Goal: Find contact information: Find contact information

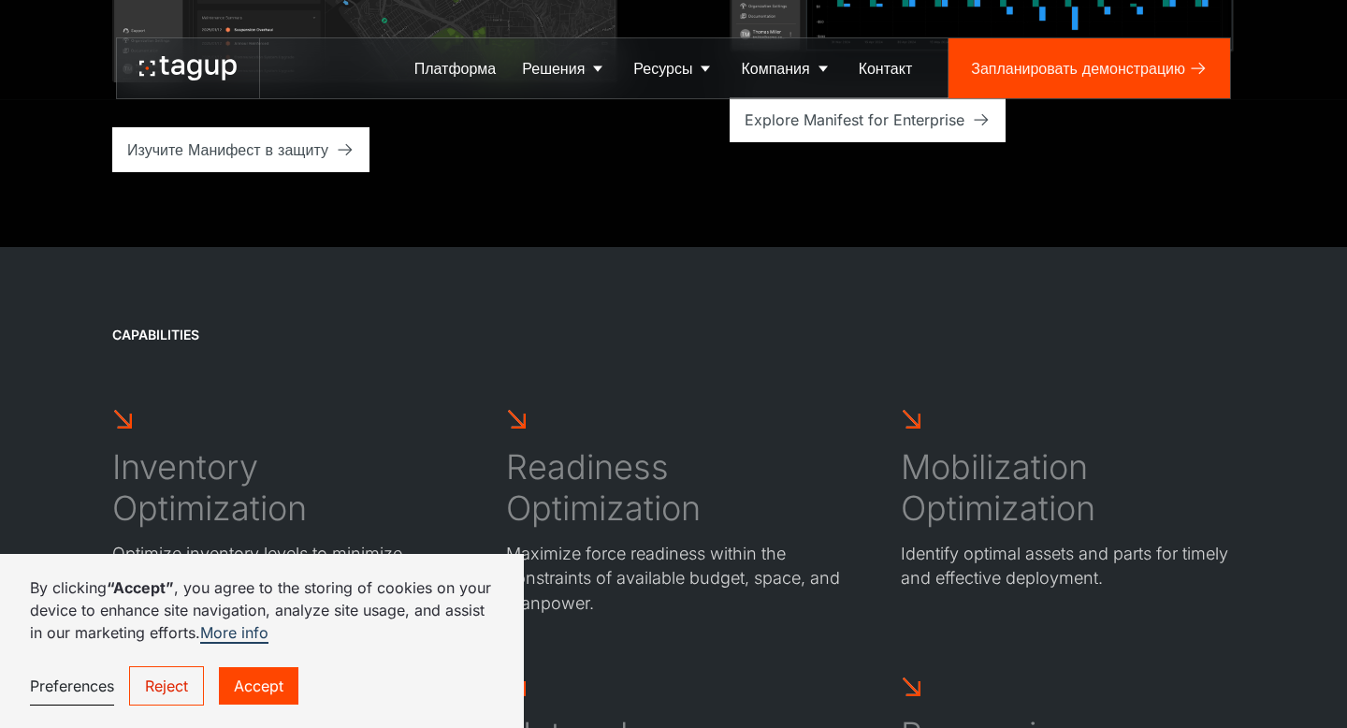
scroll to position [6035, 0]
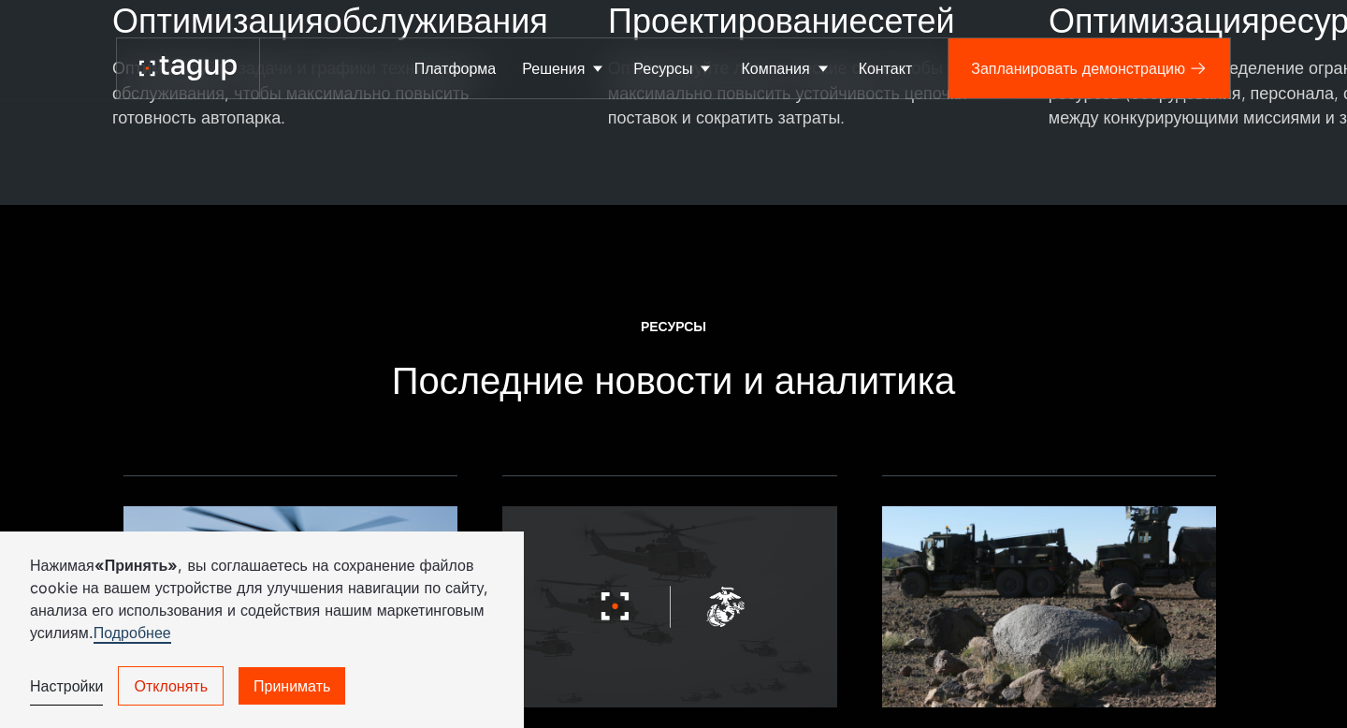
click at [282, 681] on font "Принимать" at bounding box center [292, 686] width 77 height 19
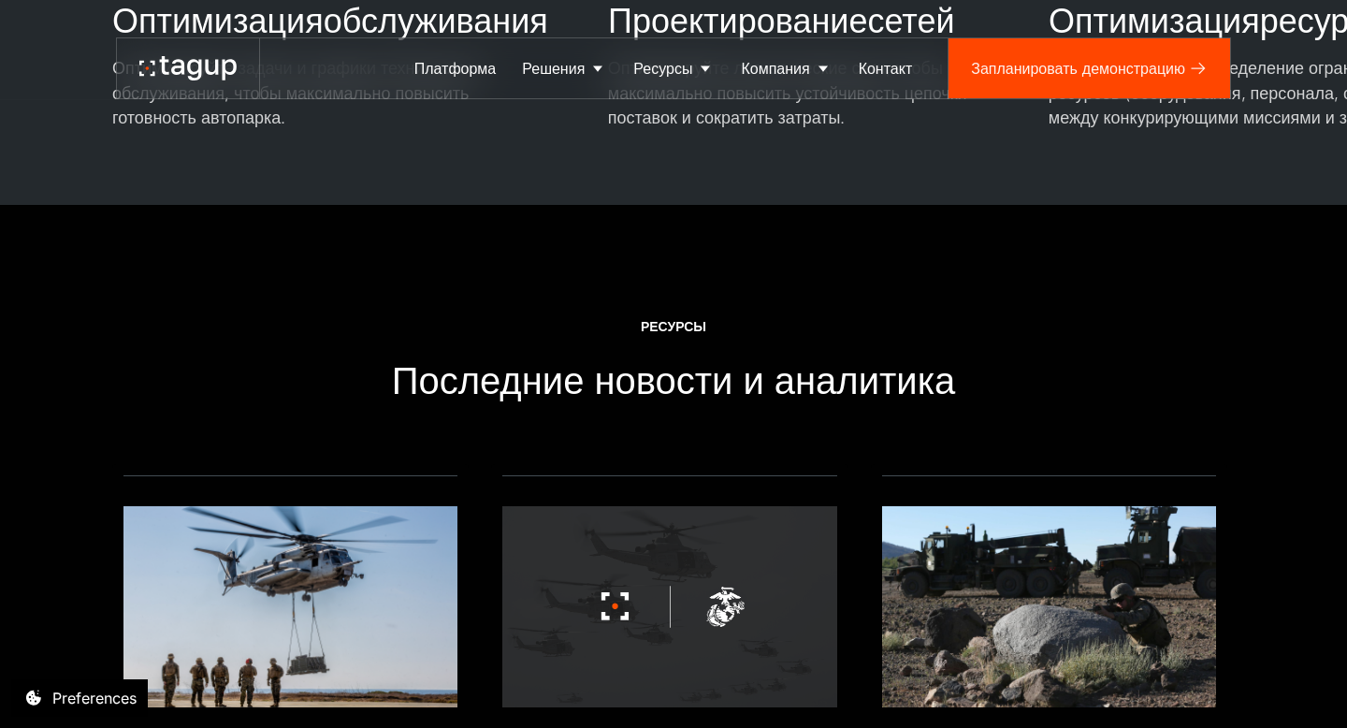
scroll to position [7817, 0]
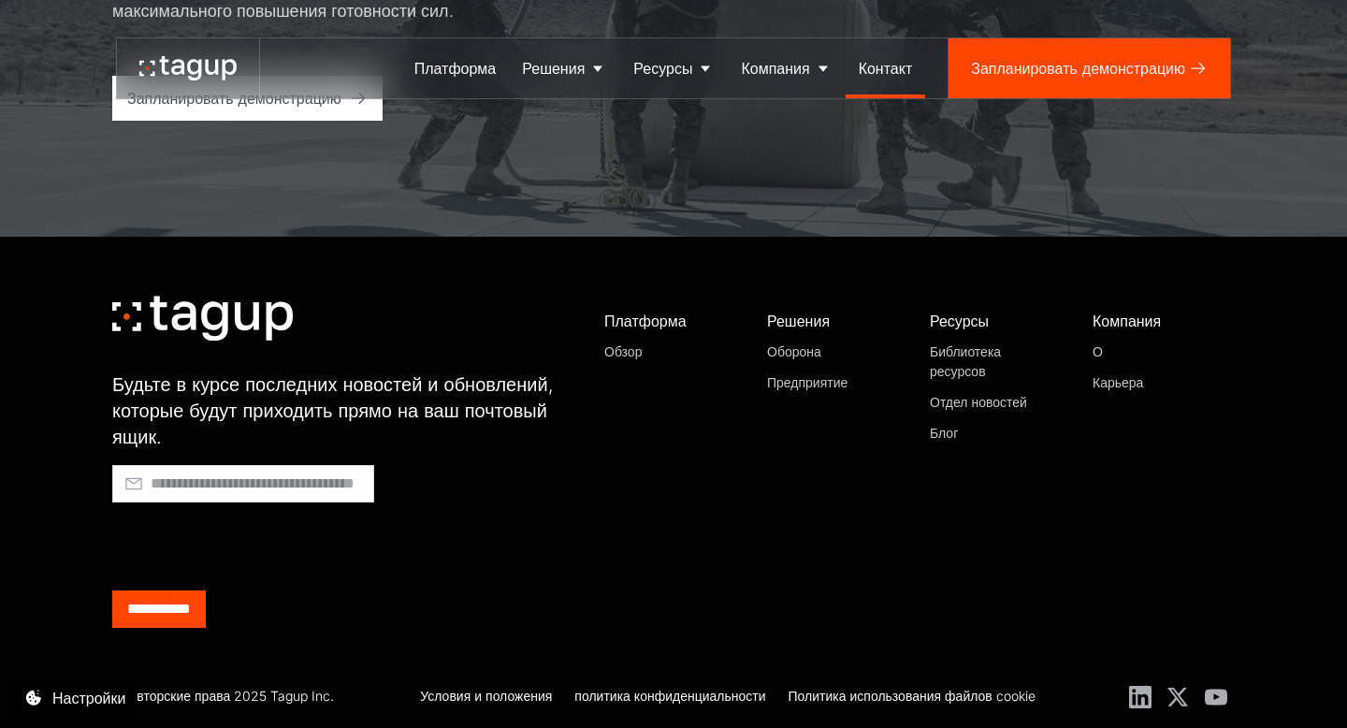
click at [881, 75] on font "Контакт" at bounding box center [886, 68] width 54 height 19
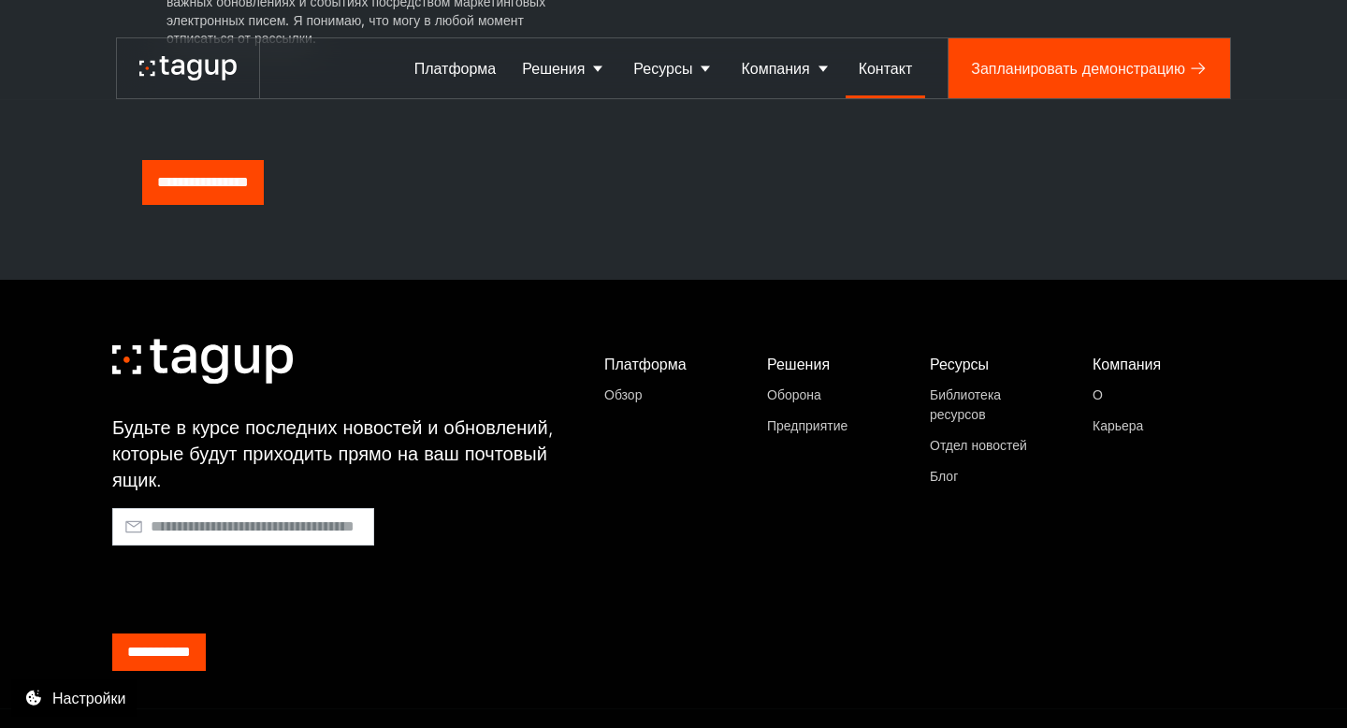
scroll to position [1101, 0]
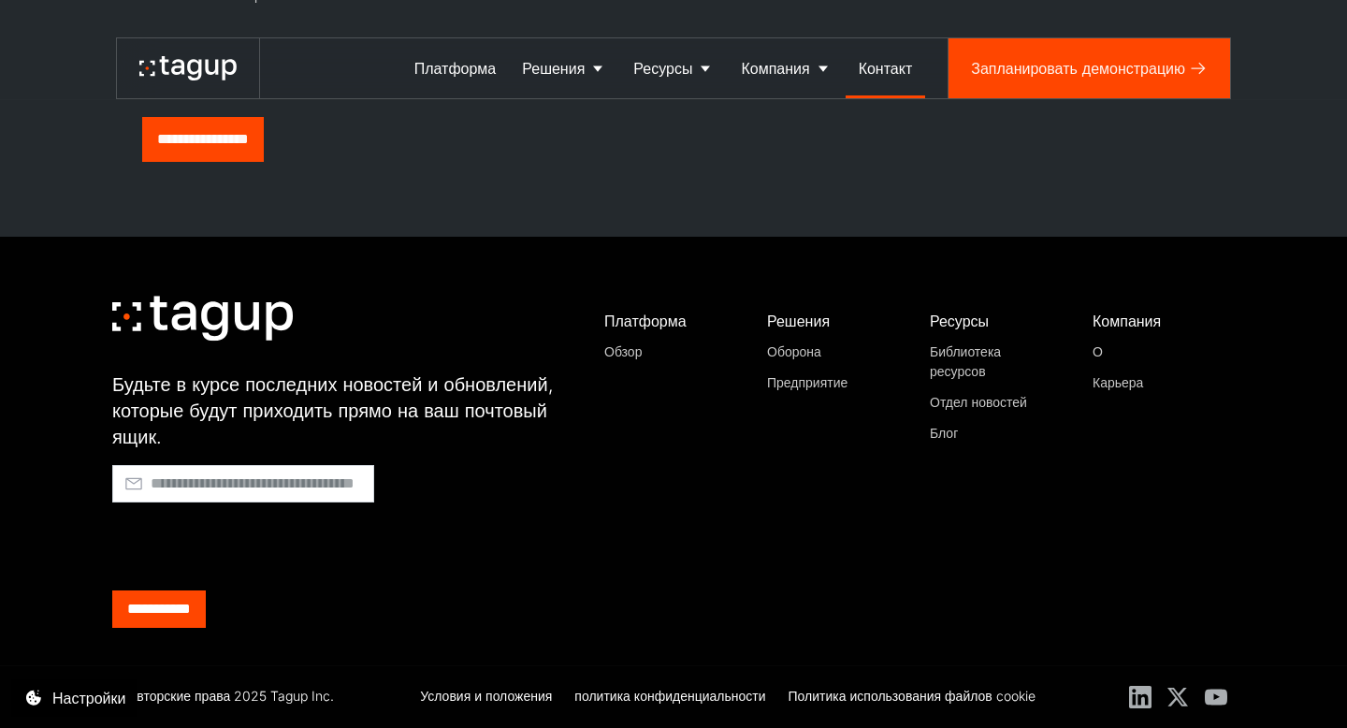
click at [1101, 362] on div "Компания О Карьера" at bounding box center [1156, 462] width 157 height 331
click at [1100, 354] on font "О" at bounding box center [1098, 351] width 10 height 16
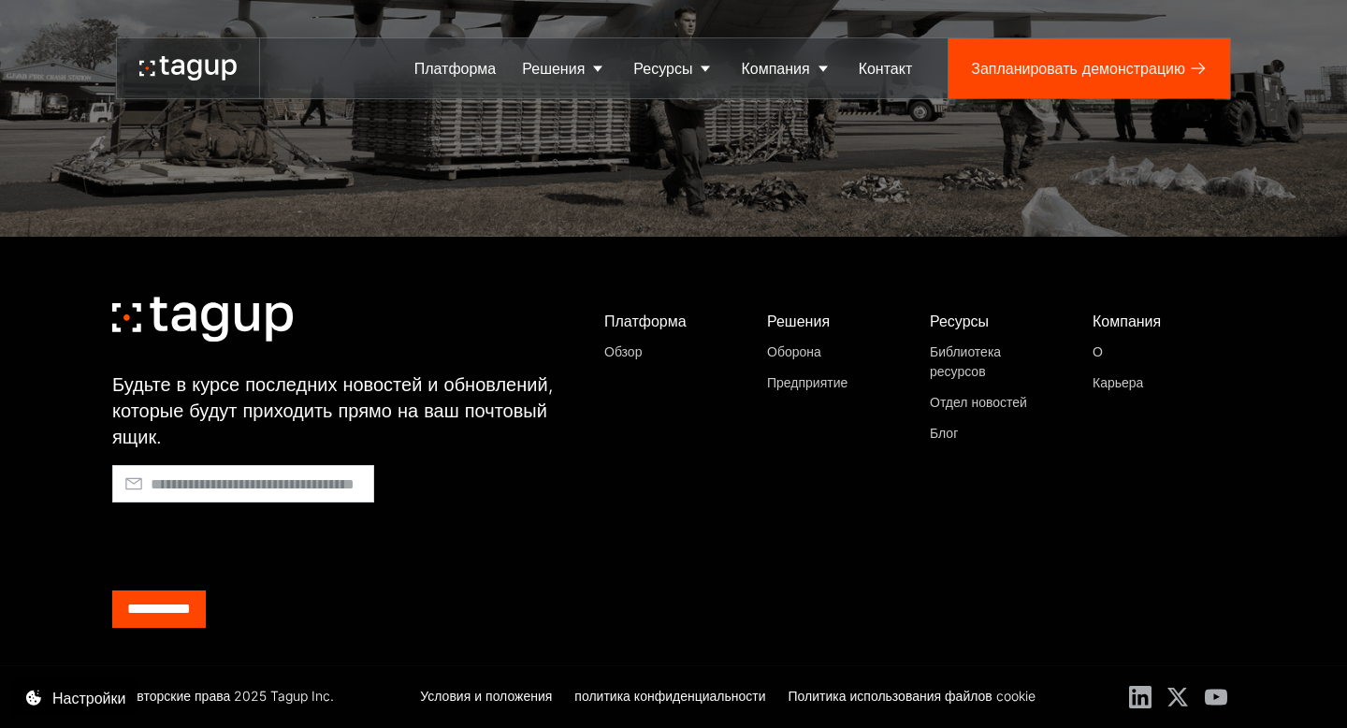
scroll to position [5847, 0]
click at [880, 63] on font "Контакт" at bounding box center [886, 68] width 54 height 19
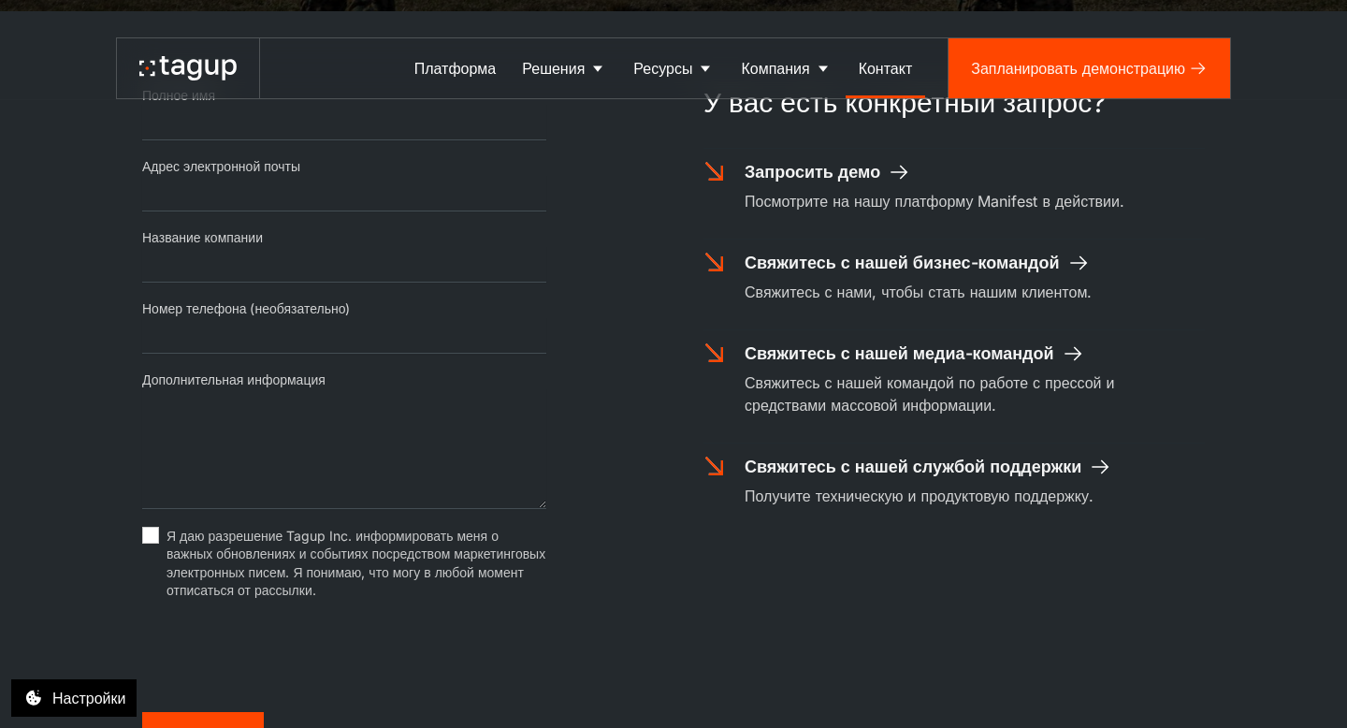
scroll to position [457, 0]
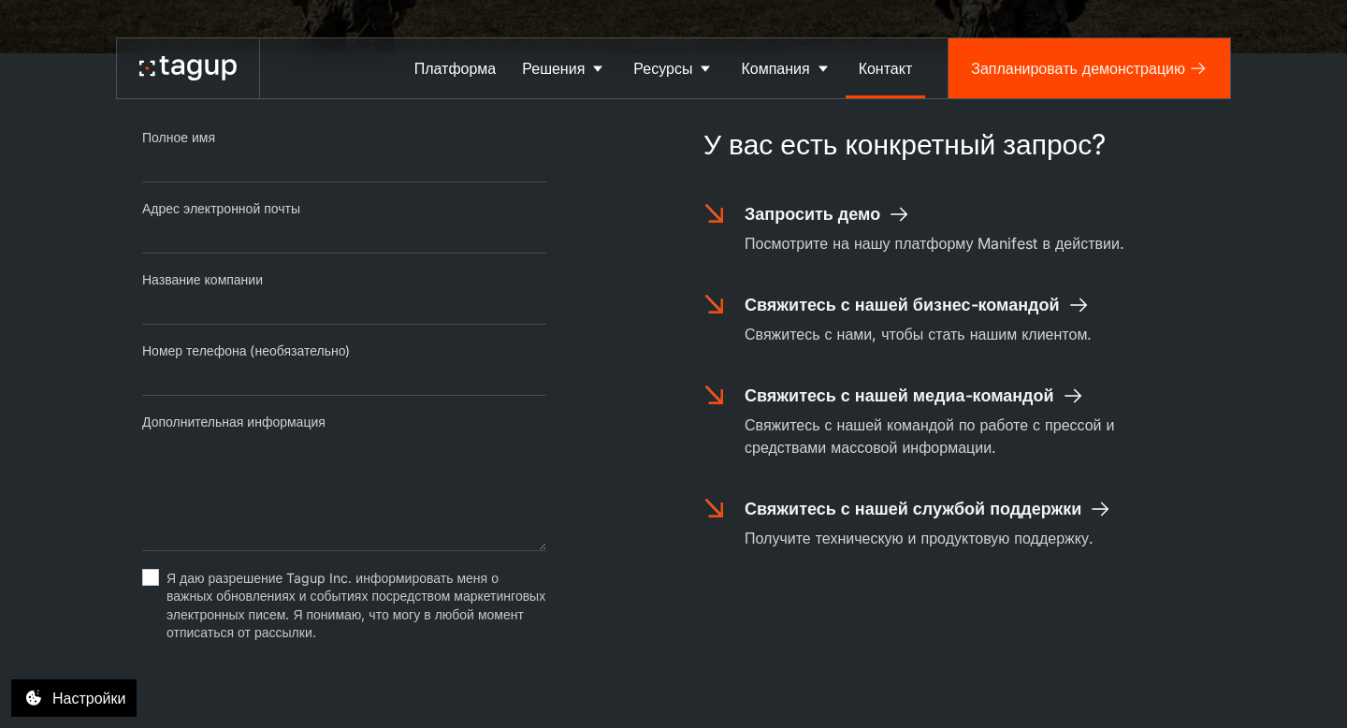
click at [980, 295] on font "Свяжитесь с нашей бизнес-командой" at bounding box center [902, 305] width 315 height 20
